Goal: Task Accomplishment & Management: Use online tool/utility

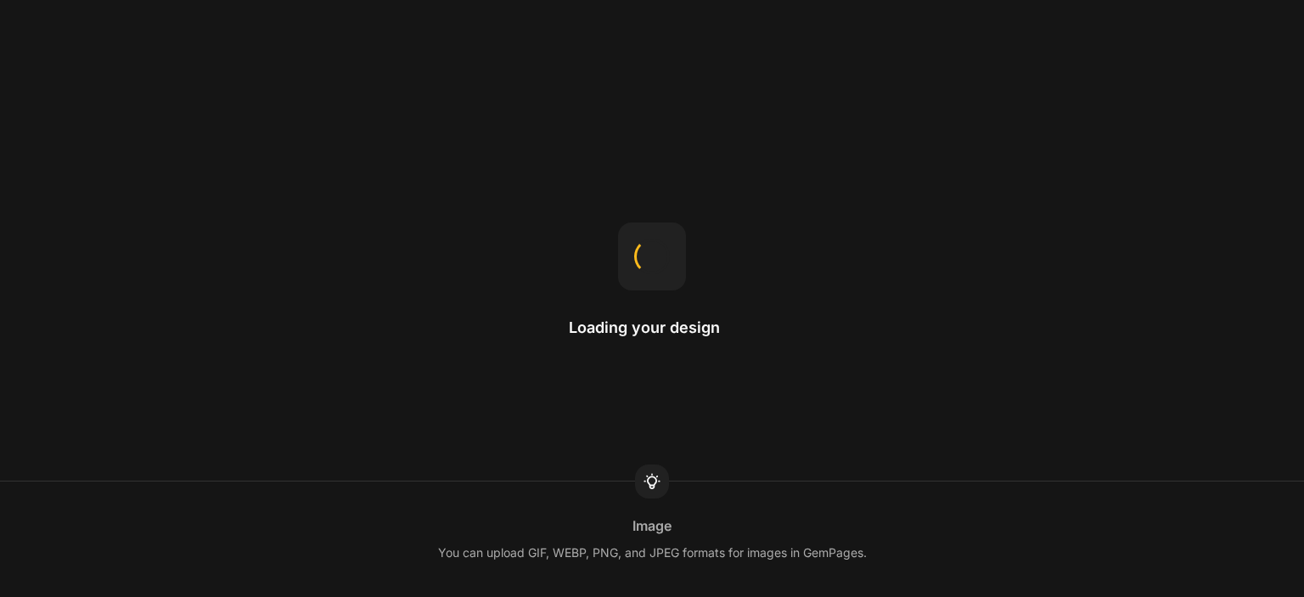
click at [942, 367] on div "Loading your design Image You can upload GIF, WEBP, PNG, and JPEG formats for i…" at bounding box center [652, 298] width 1304 height 597
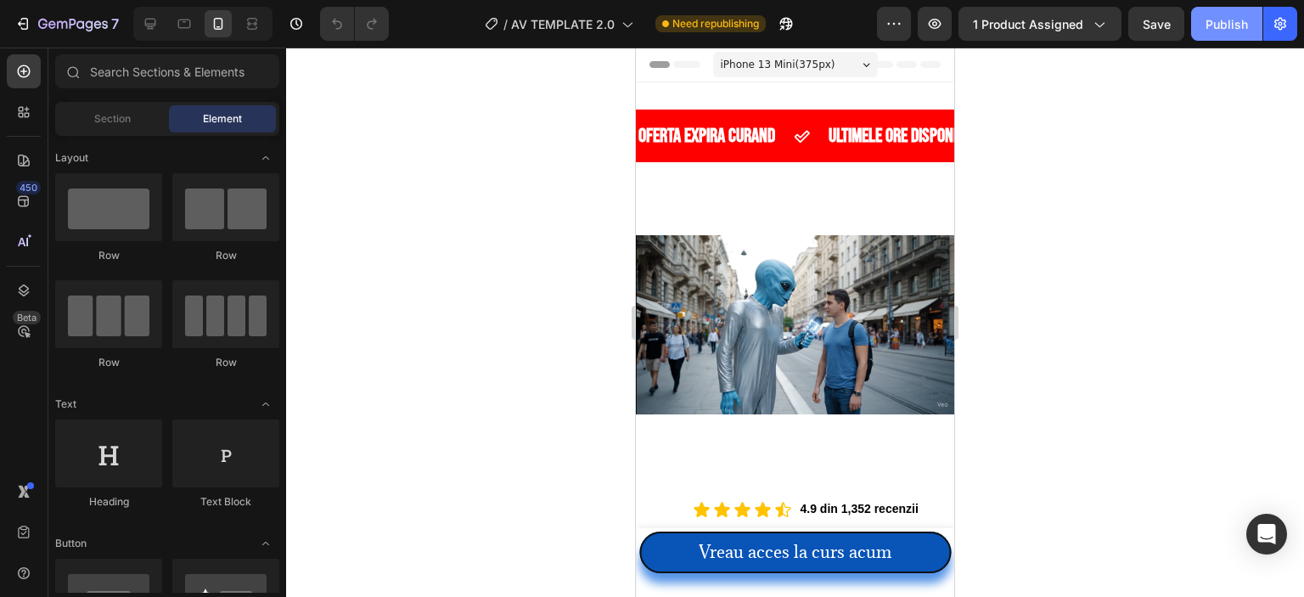
click at [1204, 26] on button "Publish" at bounding box center [1226, 24] width 71 height 34
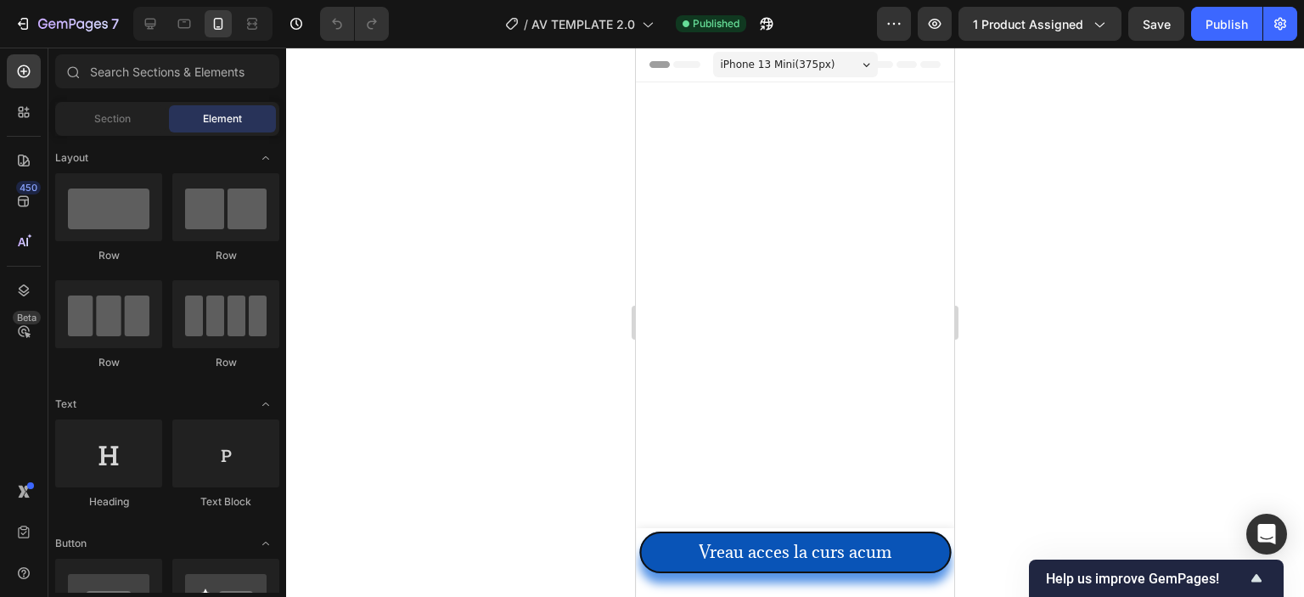
scroll to position [7438, 0]
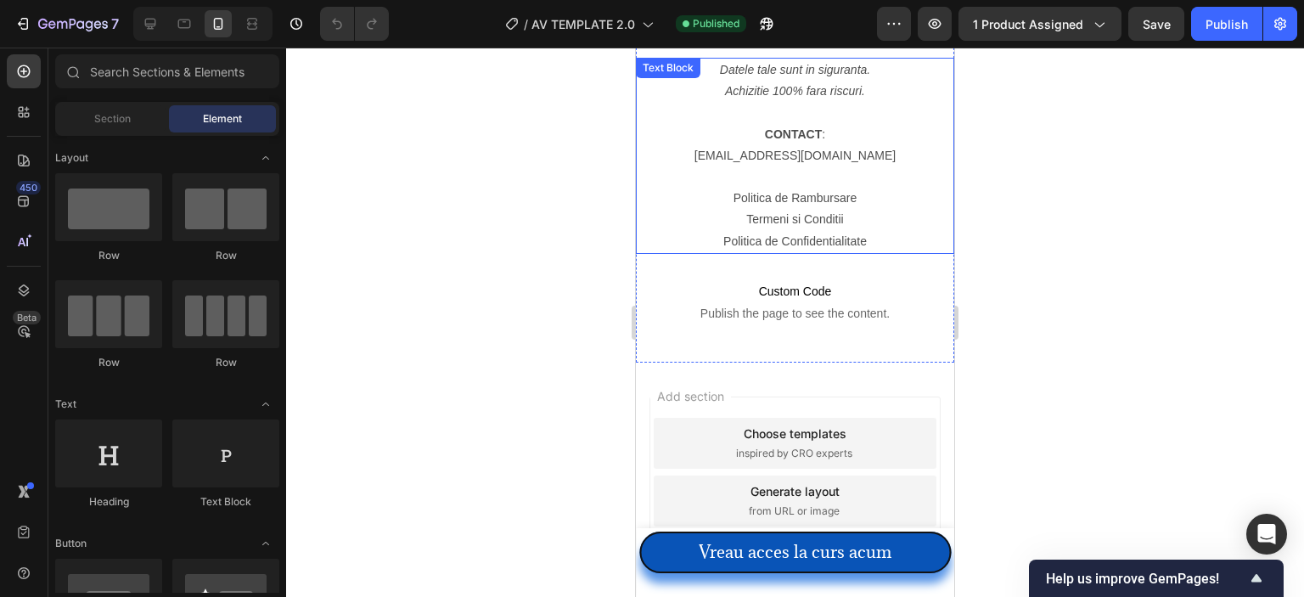
click at [730, 155] on link "[EMAIL_ADDRESS][DOMAIN_NAME]" at bounding box center [795, 156] width 201 height 14
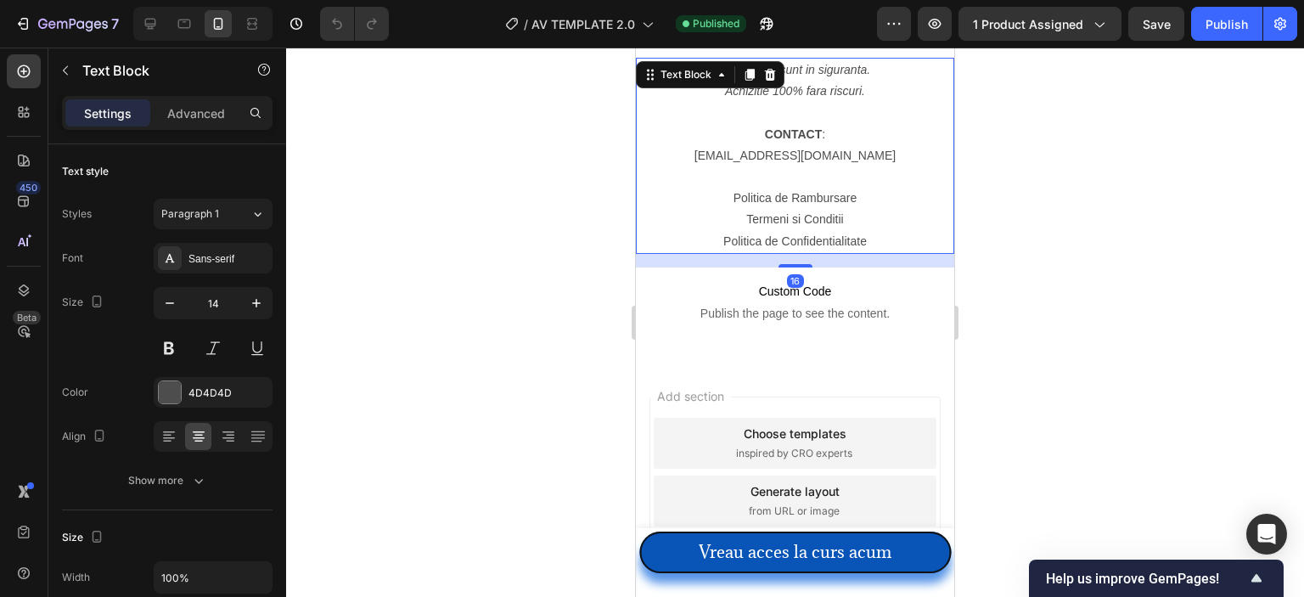
click at [730, 155] on link "[EMAIL_ADDRESS][DOMAIN_NAME]" at bounding box center [795, 156] width 201 height 14
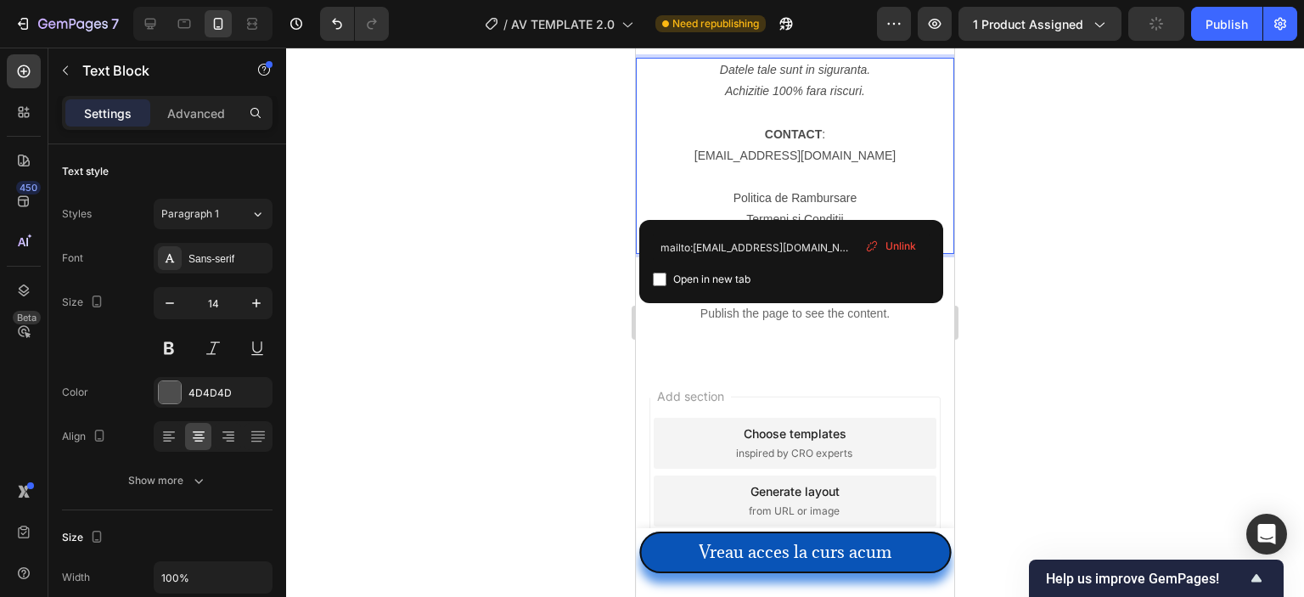
click at [844, 169] on p "Rich Text Editor. Editing area: main" at bounding box center [795, 176] width 315 height 21
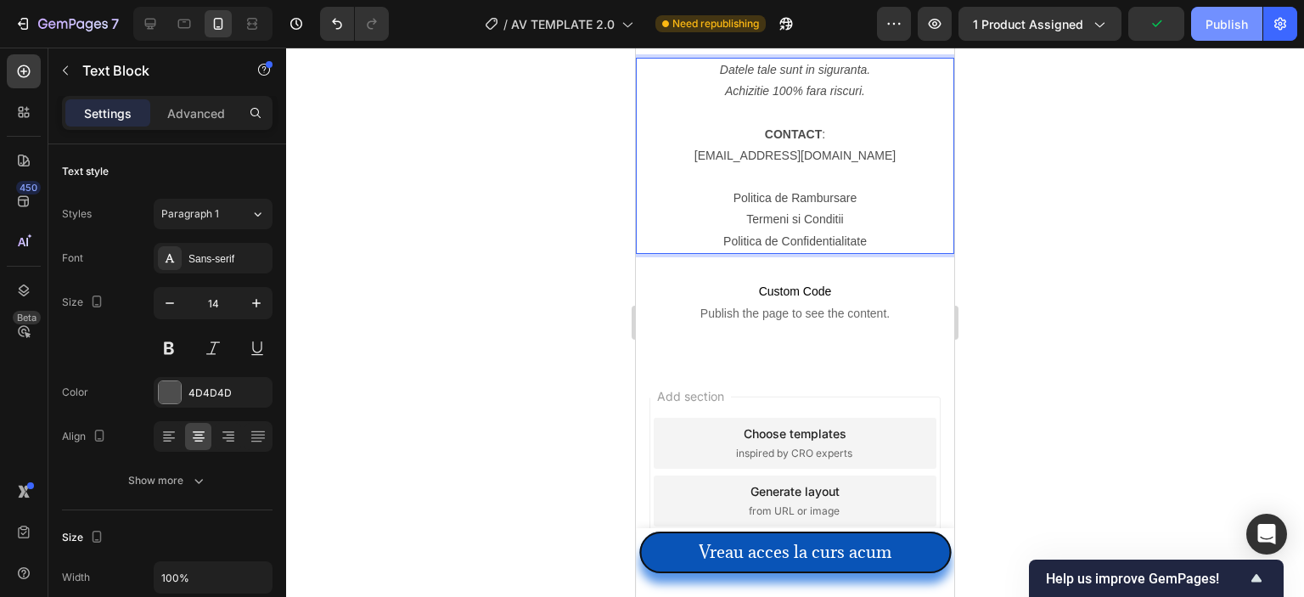
click at [1236, 33] on button "Publish" at bounding box center [1226, 24] width 71 height 34
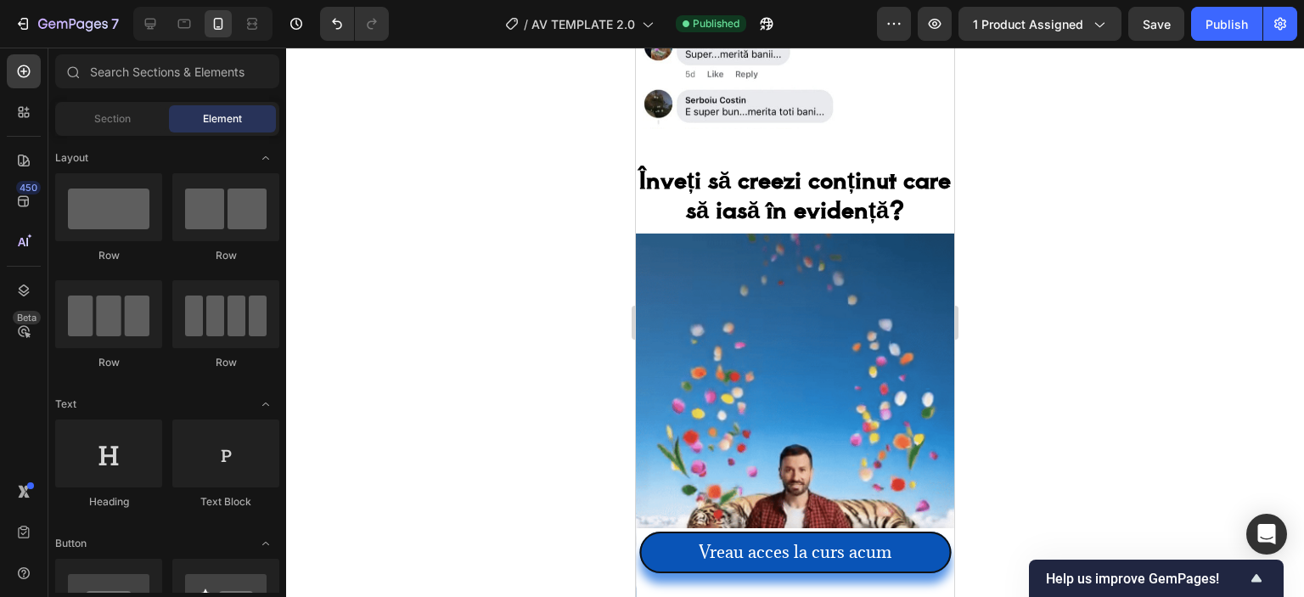
scroll to position [4287, 0]
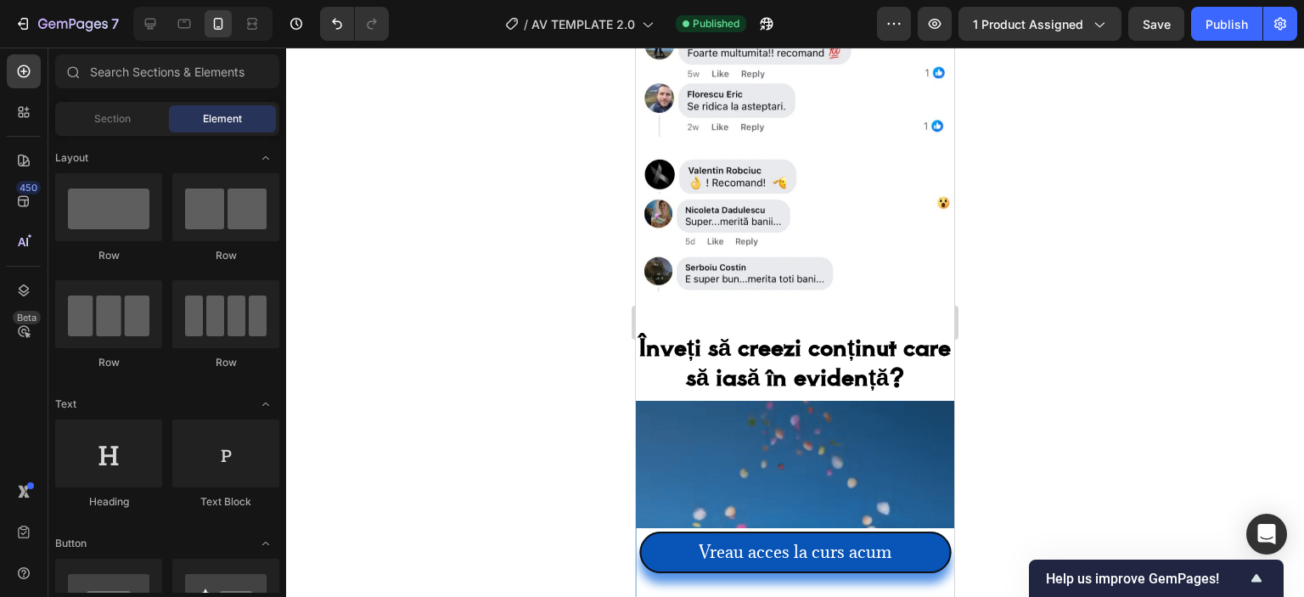
drag, startPoint x: 951, startPoint y: 560, endPoint x: 1591, endPoint y: 404, distance: 658.3
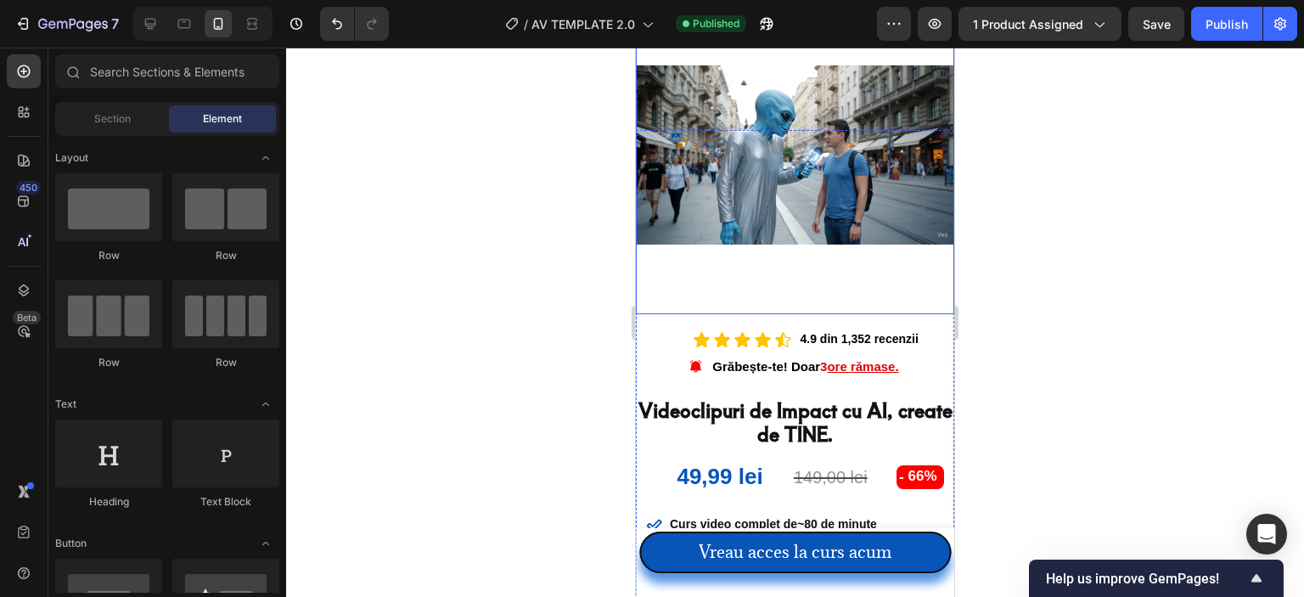
scroll to position [255, 0]
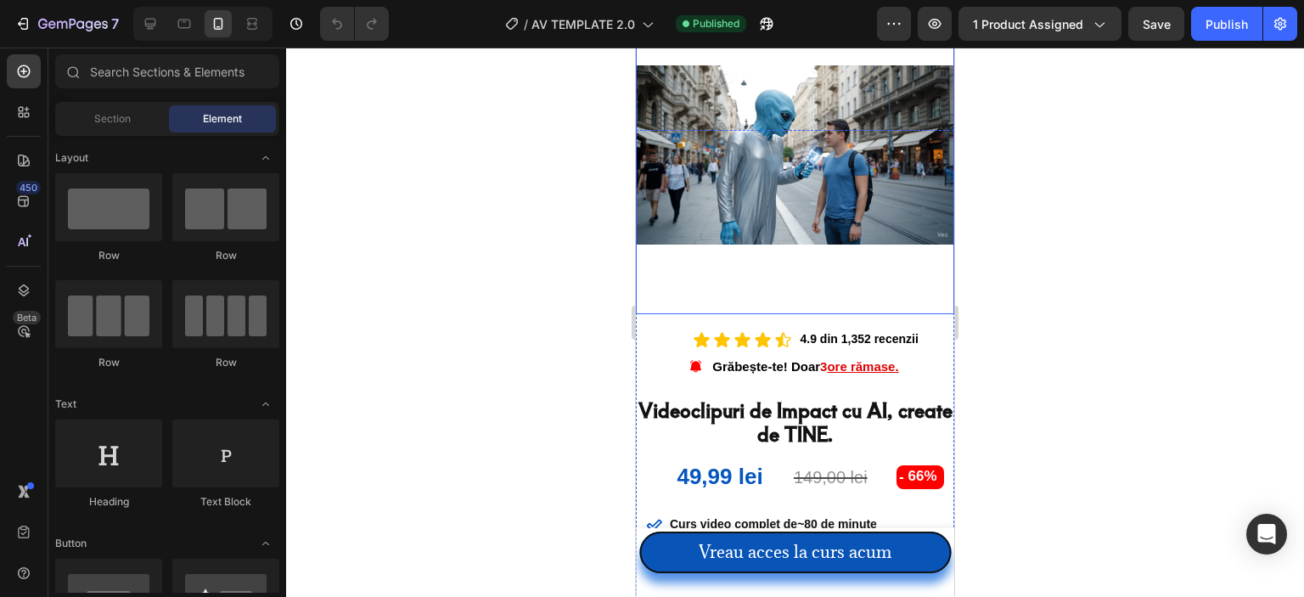
scroll to position [255, 0]
